Goal: Navigation & Orientation: Find specific page/section

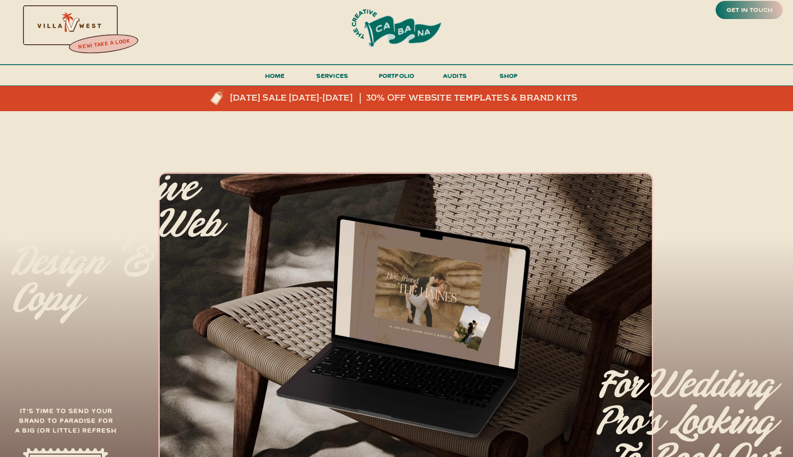
scroll to position [6, 0]
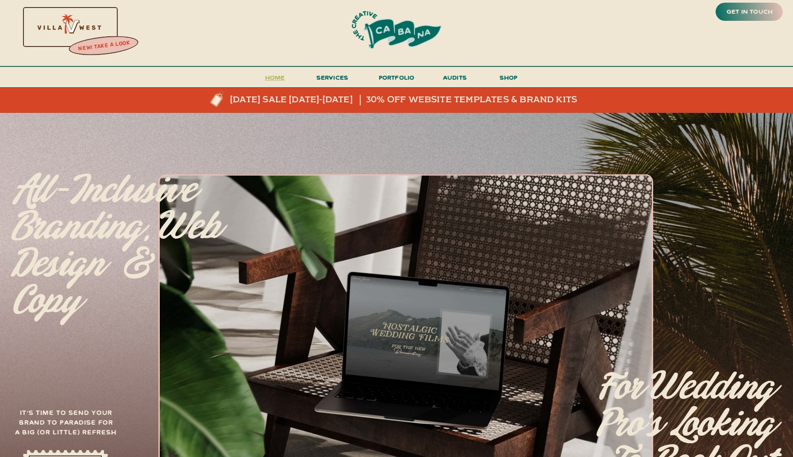
click at [285, 81] on h3 "Home" at bounding box center [274, 80] width 27 height 16
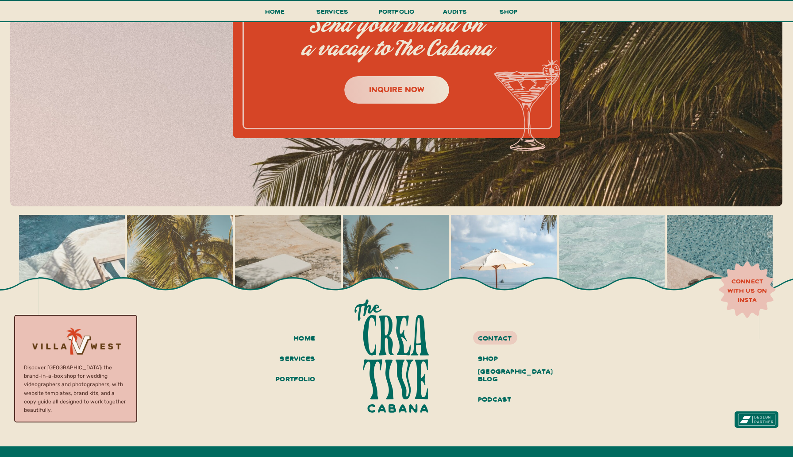
scroll to position [3975, 0]
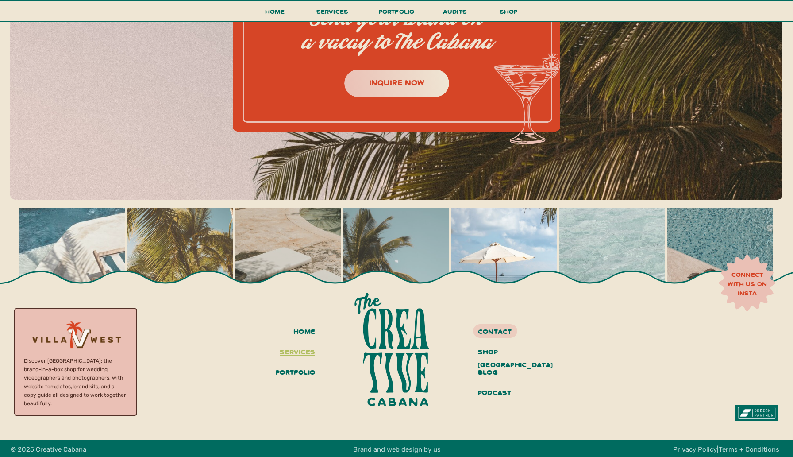
click at [298, 353] on h3 "services" at bounding box center [296, 352] width 39 height 15
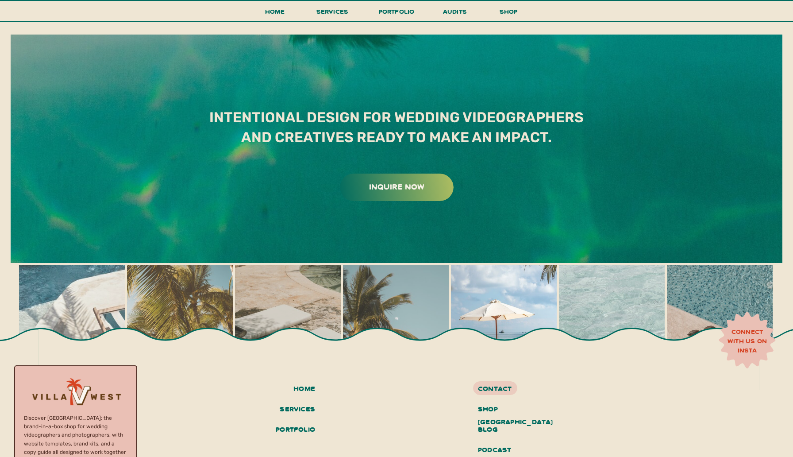
scroll to position [5247, 0]
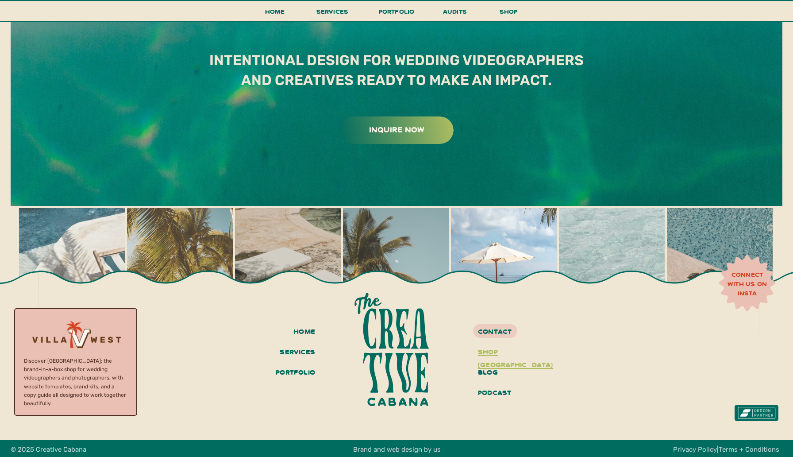
click at [508, 352] on h3 "shop villa west" at bounding box center [511, 352] width 66 height 15
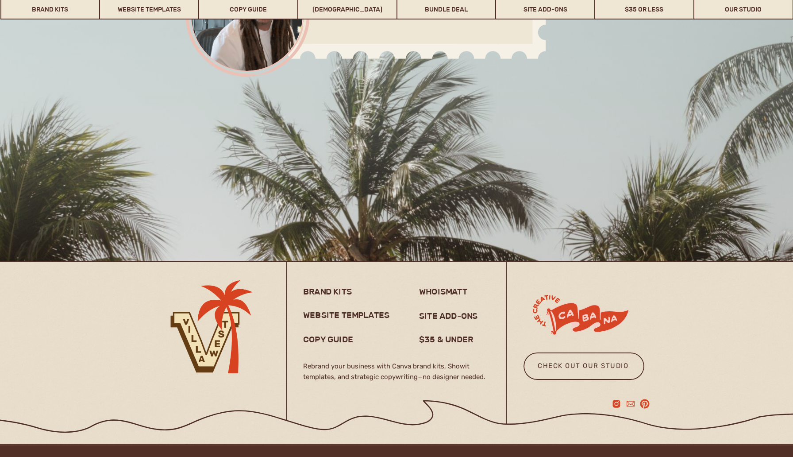
scroll to position [7032, 0]
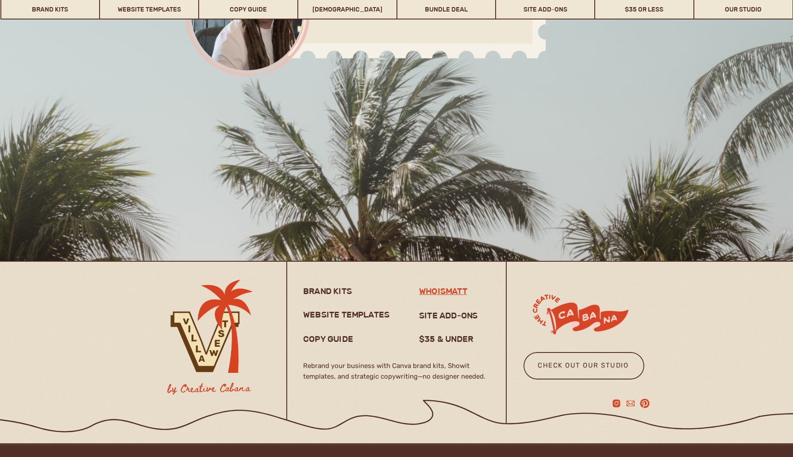
click at [456, 291] on h3 "whoismatt" at bounding box center [450, 291] width 62 height 11
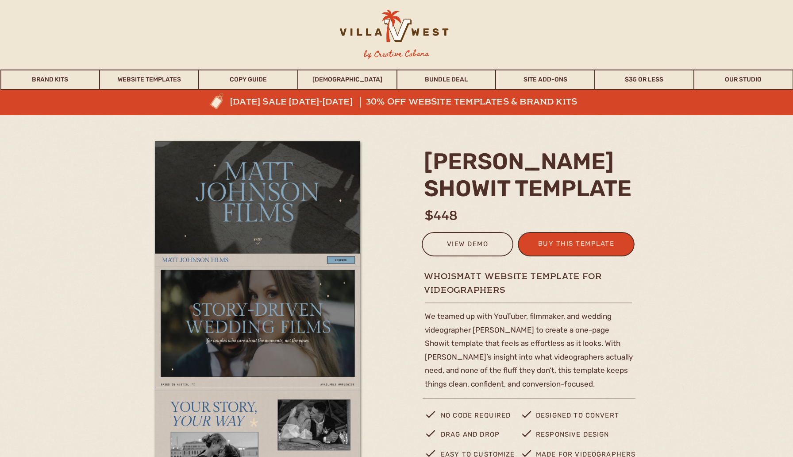
click at [416, 37] on div at bounding box center [393, 30] width 139 height 41
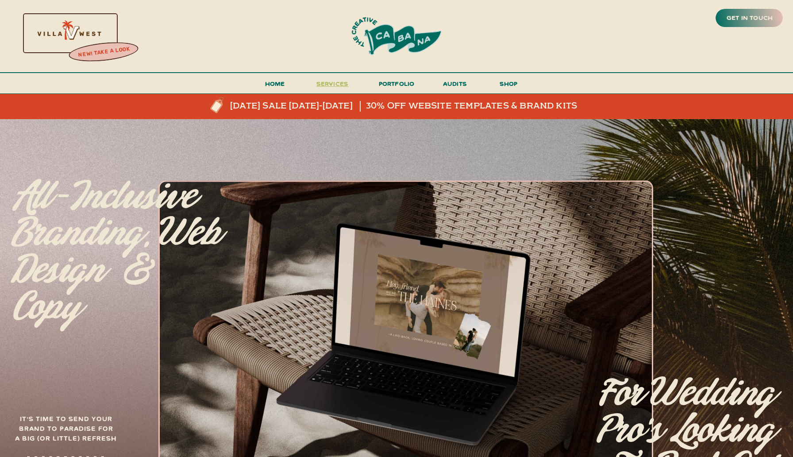
click at [334, 82] on span "services" at bounding box center [332, 83] width 32 height 8
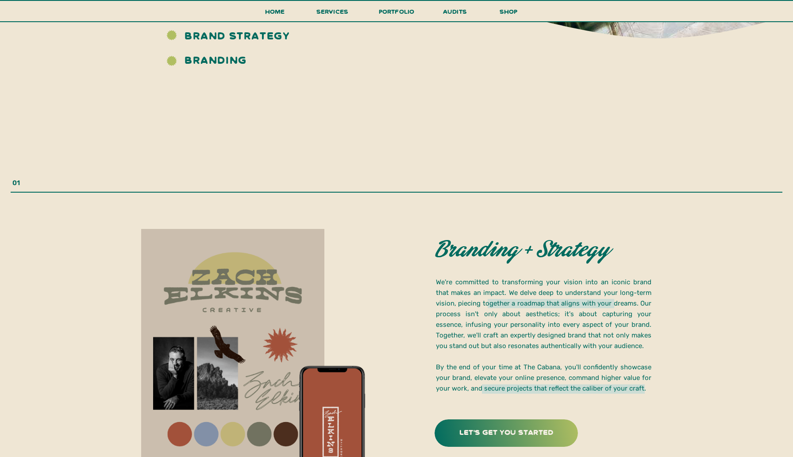
scroll to position [1195, 0]
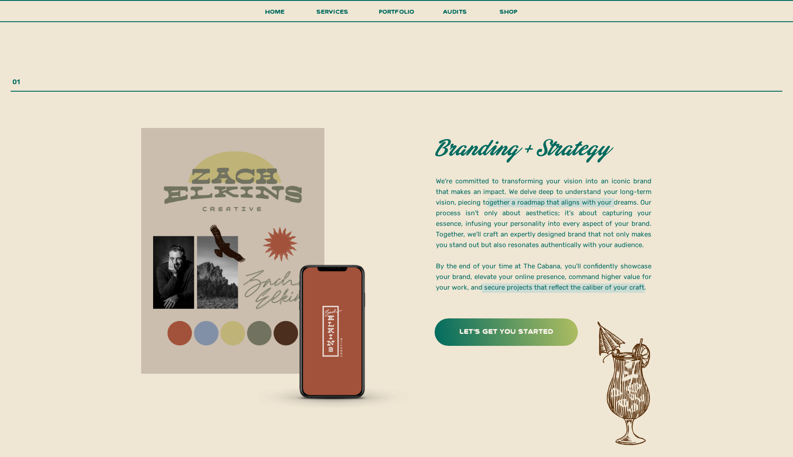
click at [489, 323] on div at bounding box center [506, 331] width 143 height 27
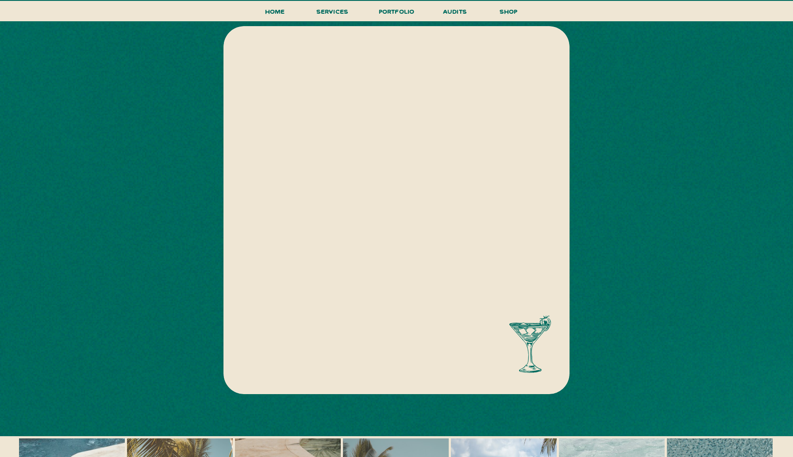
scroll to position [269, 0]
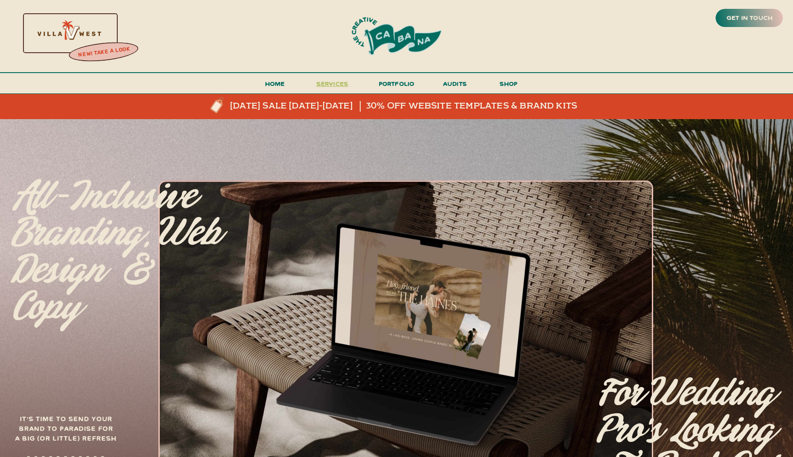
click at [329, 86] on span "services" at bounding box center [332, 83] width 32 height 8
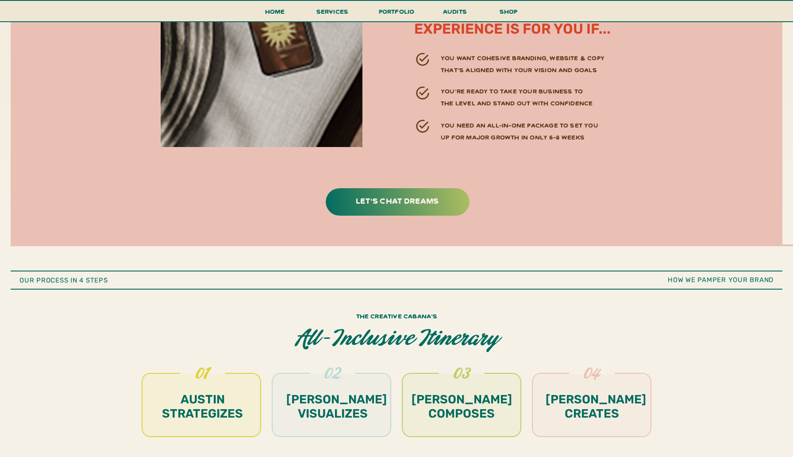
scroll to position [3009, 0]
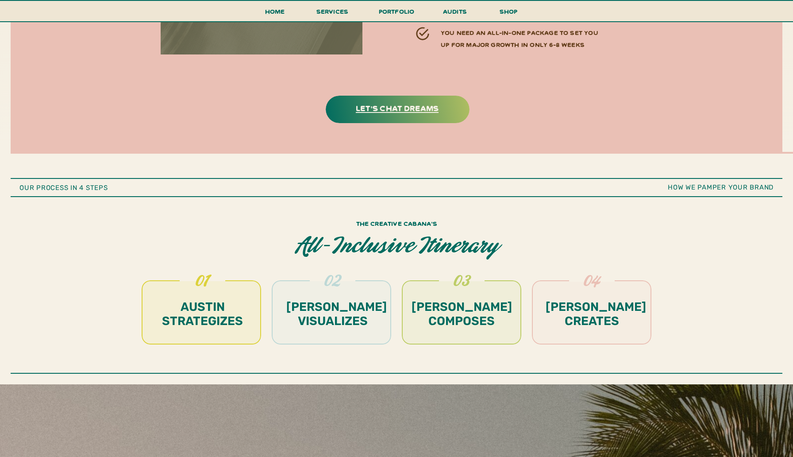
click at [430, 112] on h3 "let's chat dreams" at bounding box center [397, 108] width 111 height 14
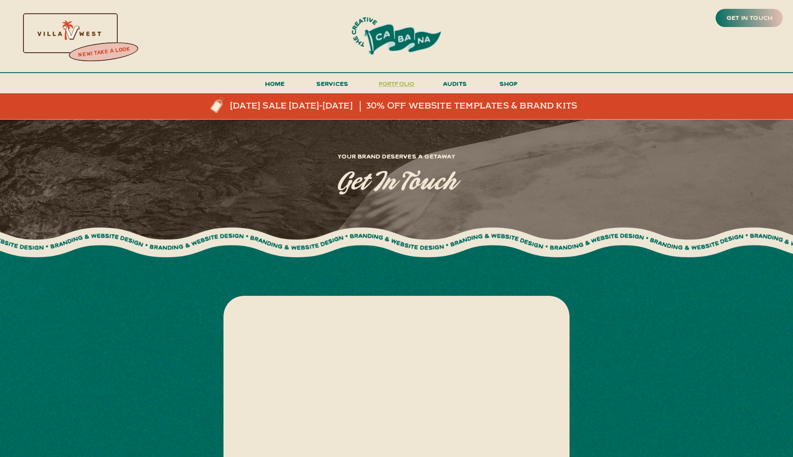
click at [414, 86] on h3 "portfolio" at bounding box center [397, 86] width 42 height 16
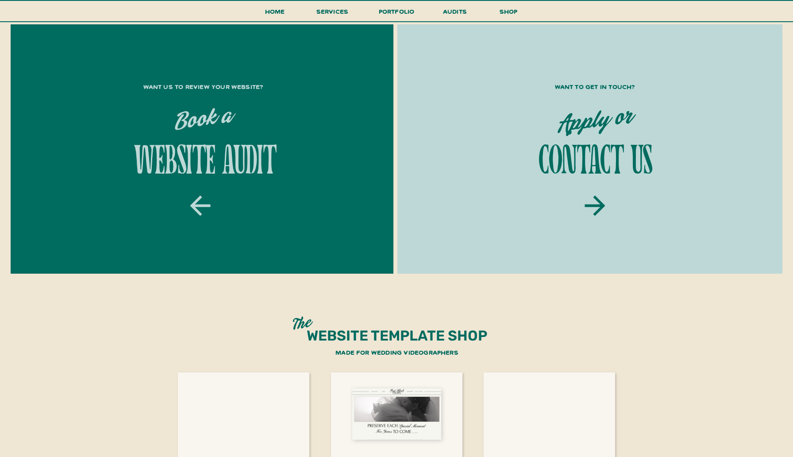
scroll to position [1161, 0]
